Goal: Task Accomplishment & Management: Complete application form

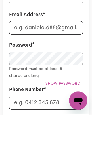
type input "[PERSON_NAME]"
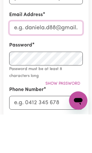
click at [68, 60] on input "Email Address" at bounding box center [46, 67] width 74 height 14
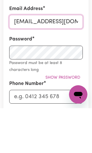
type input "[EMAIL_ADDRESS][DOMAIN_NAME]"
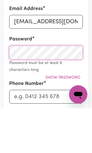
scroll to position [91, 0]
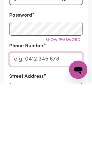
click at [60, 122] on input "Phone Number" at bounding box center [46, 129] width 74 height 14
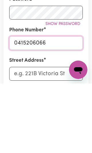
type input "0415206066"
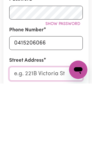
click at [53, 136] on input "Street Address" at bounding box center [46, 143] width 74 height 14
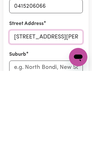
type input "[STREET_ADDRESS][PERSON_NAME]"
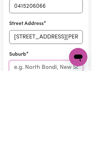
click at [50, 143] on input "text" at bounding box center [46, 150] width 74 height 14
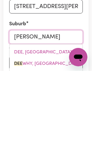
type input "[PERSON_NAME]"
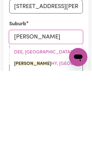
type input "[PERSON_NAME], [GEOGRAPHIC_DATA], 2099"
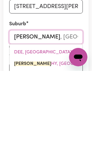
type input "[PERSON_NAME]"
type input "[PERSON_NAME], [GEOGRAPHIC_DATA], 2099"
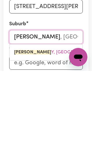
type input "[PERSON_NAME] why"
type input "Dee why, [GEOGRAPHIC_DATA], 2099"
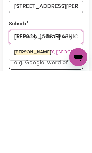
type input "[PERSON_NAME] why"
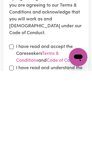
type input "[PERSON_NAME] why"
click at [13, 127] on input "checkbox" at bounding box center [11, 129] width 5 height 5
checkbox input "true"
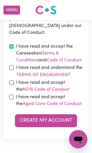
click at [13, 70] on input "checkbox" at bounding box center [11, 68] width 5 height 5
checkbox input "true"
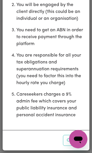
scroll to position [343, 0]
click at [66, 143] on button "Close" at bounding box center [74, 140] width 22 height 11
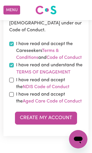
click at [12, 82] on input "checkbox" at bounding box center [11, 80] width 5 height 5
checkbox input "true"
click at [54, 89] on link "NDIS Code of Conduct" at bounding box center [46, 87] width 47 height 5
